Goal: Information Seeking & Learning: Learn about a topic

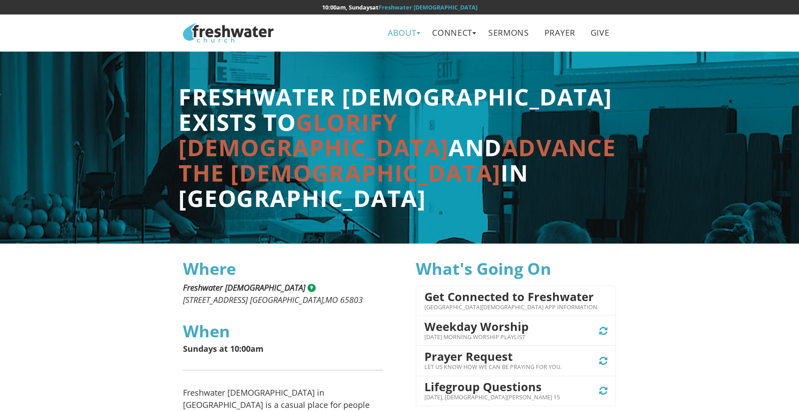
click at [400, 36] on link "About" at bounding box center [402, 33] width 42 height 20
click at [396, 54] on link "Beliefs" at bounding box center [406, 53] width 72 height 19
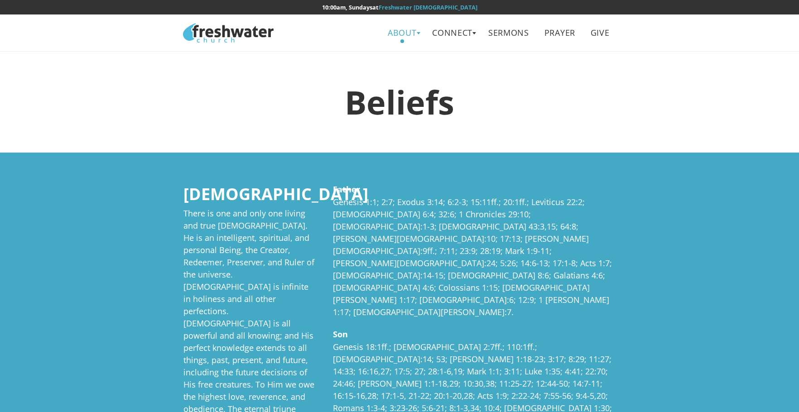
click at [409, 35] on link "About" at bounding box center [402, 33] width 42 height 20
click at [416, 76] on link "Leadership" at bounding box center [406, 72] width 72 height 19
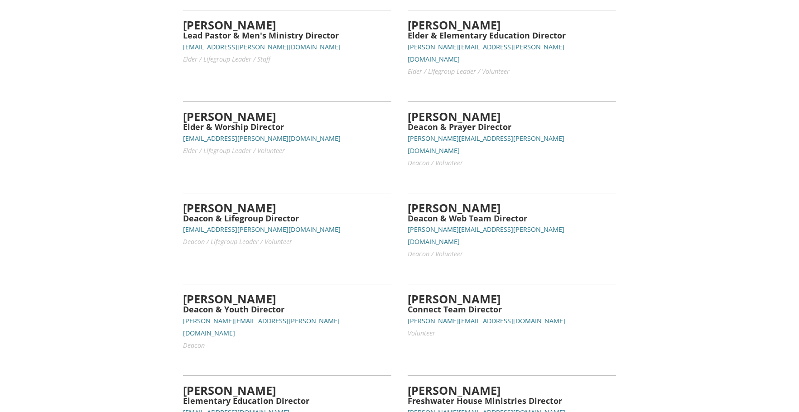
scroll to position [136, 0]
